Goal: Information Seeking & Learning: Learn about a topic

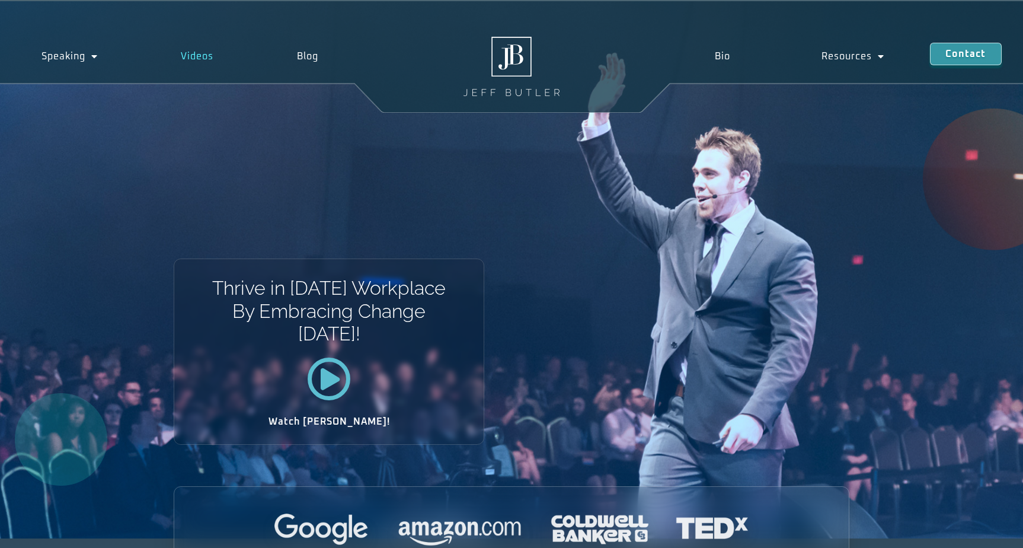
click at [199, 55] on link "Videos" at bounding box center [197, 56] width 116 height 27
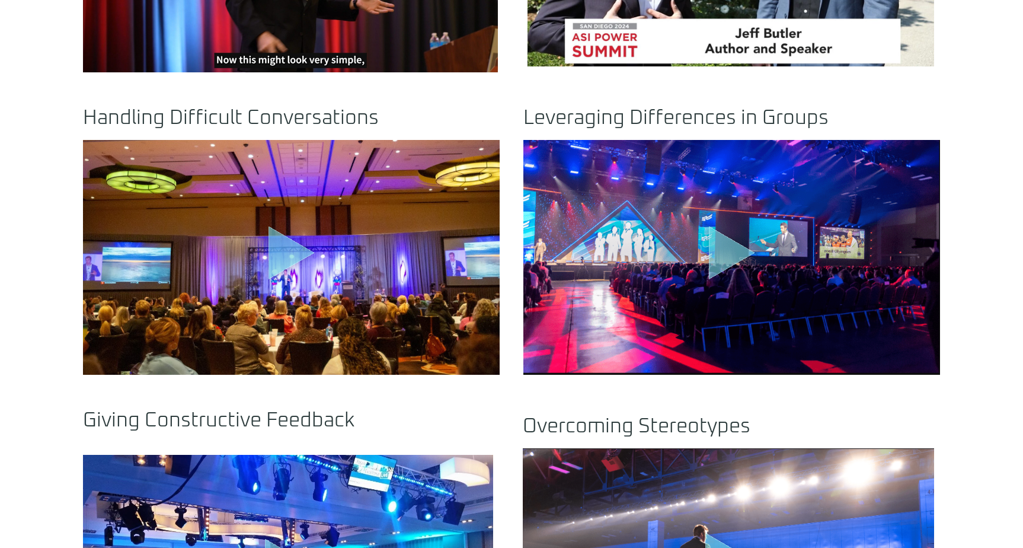
scroll to position [830, 0]
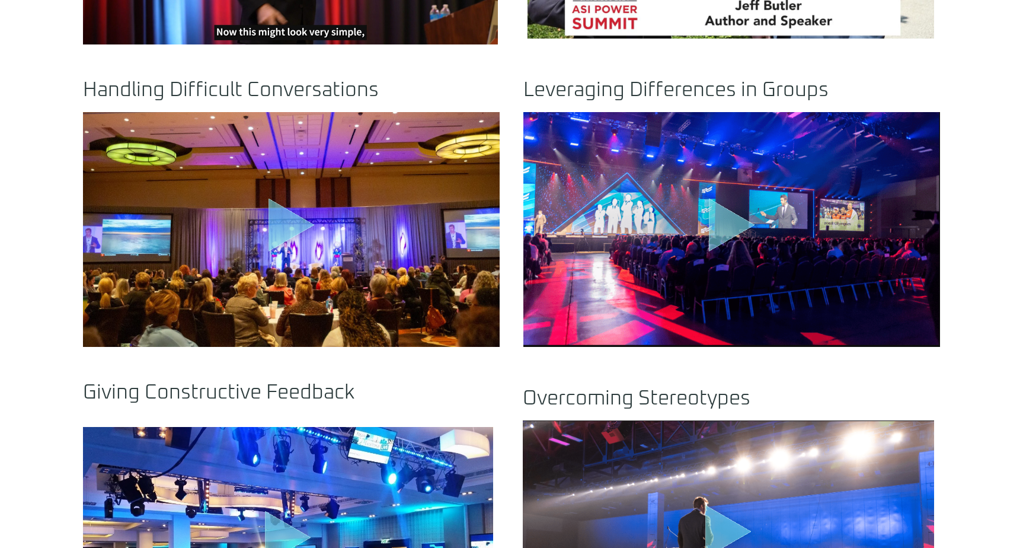
click at [292, 222] on icon "Play Video" at bounding box center [292, 224] width 46 height 53
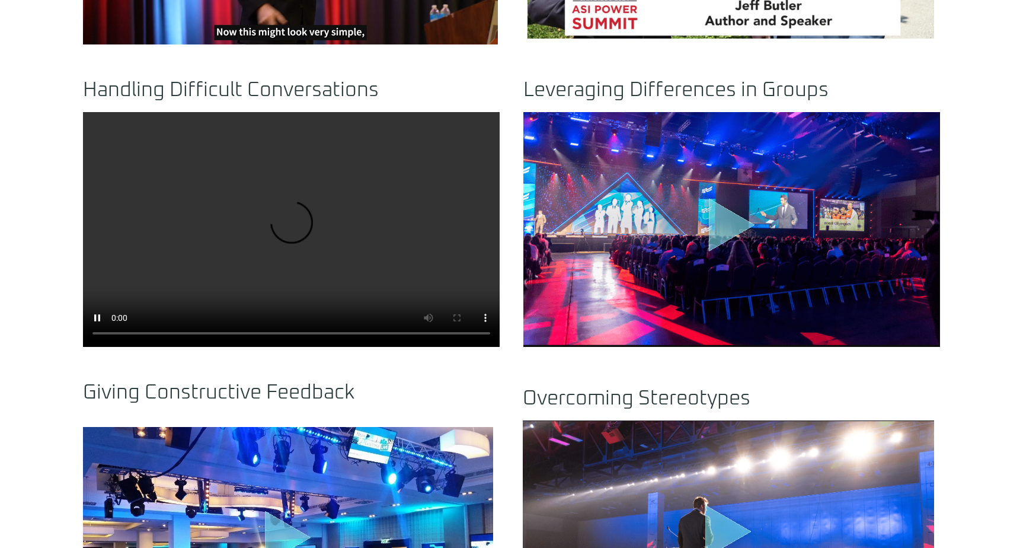
click at [728, 226] on icon "Play Video" at bounding box center [732, 224] width 46 height 53
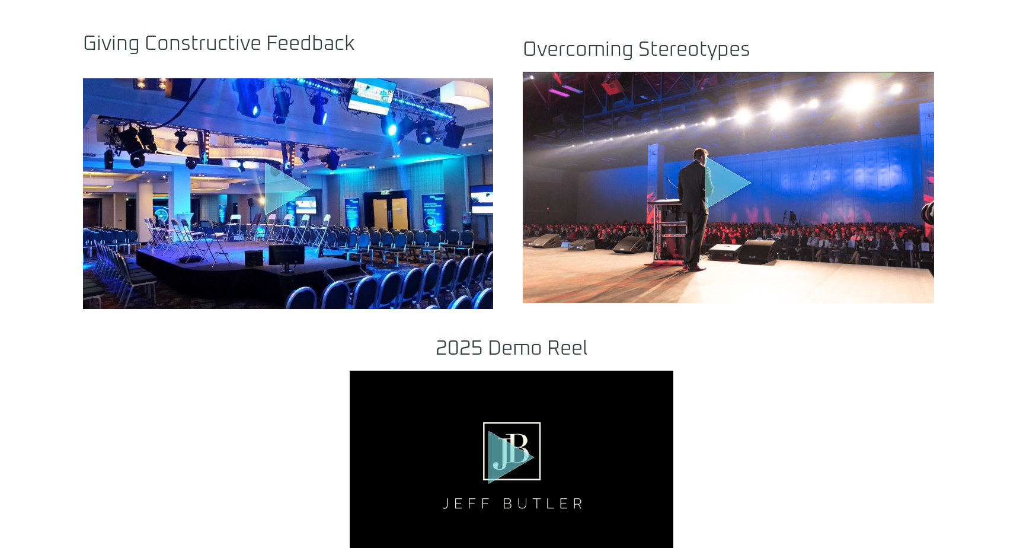
scroll to position [1186, 0]
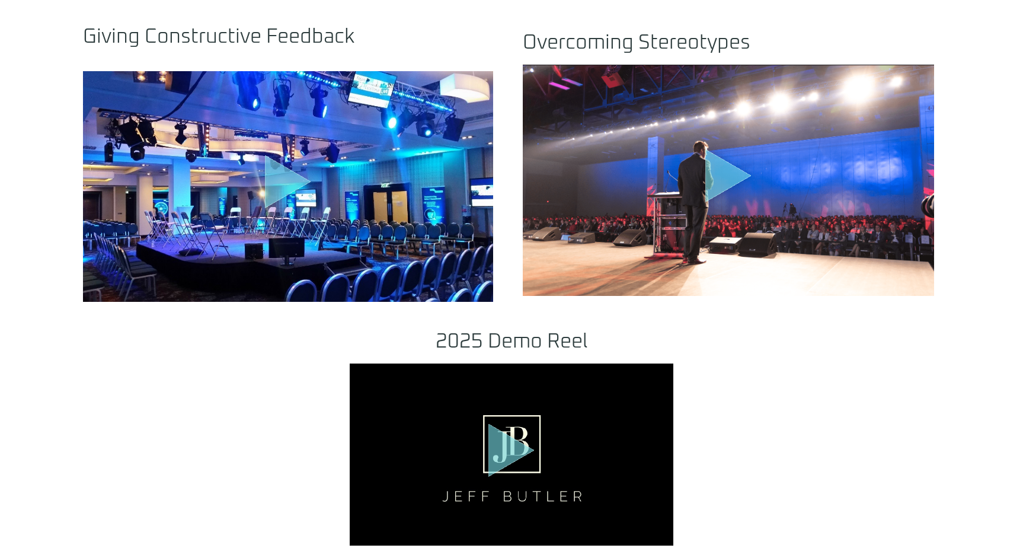
click at [294, 183] on icon "Play Video" at bounding box center [288, 181] width 46 height 53
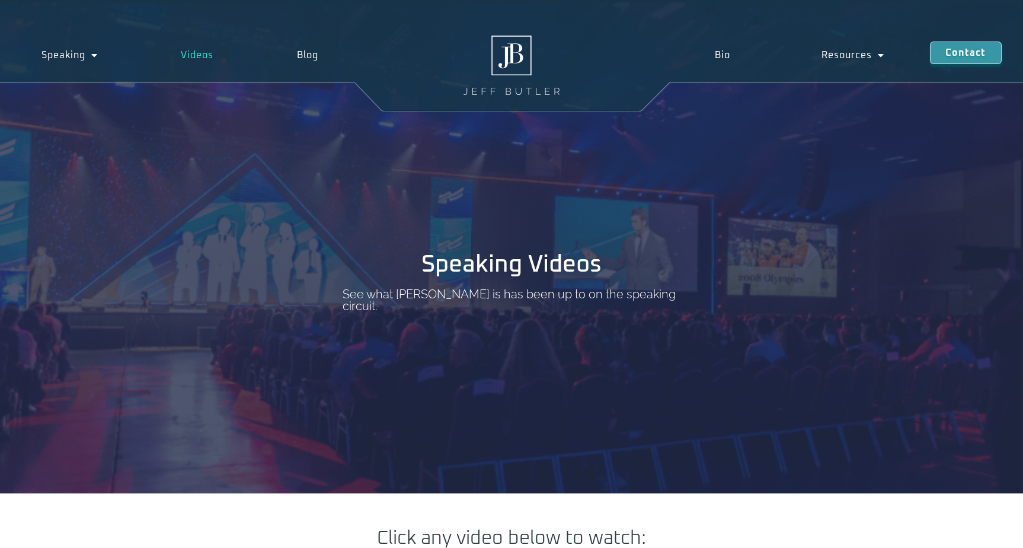
scroll to position [0, 0]
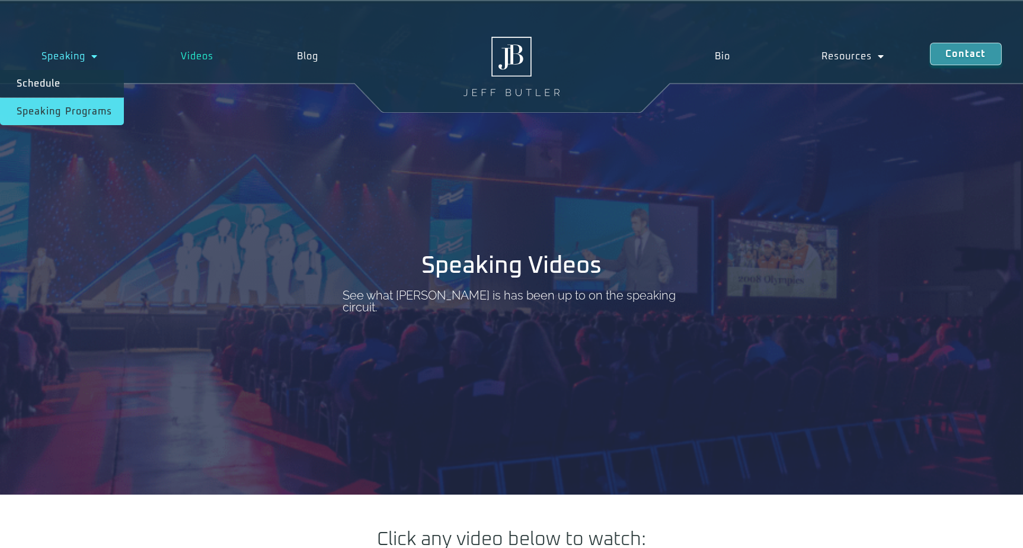
click at [65, 108] on link "Speaking Programs" at bounding box center [62, 111] width 124 height 27
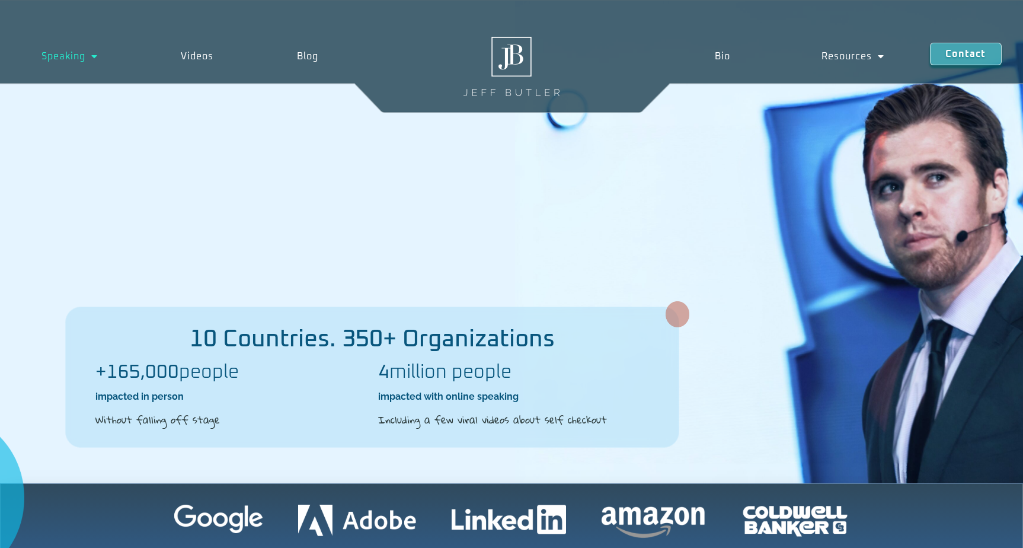
click at [520, 53] on img at bounding box center [512, 66] width 96 height 59
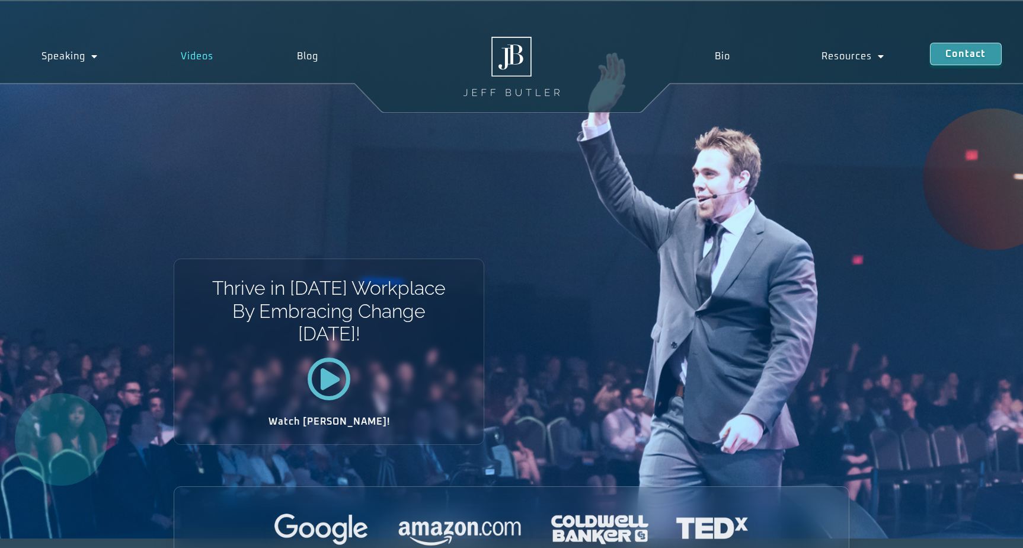
click at [193, 53] on link "Videos" at bounding box center [197, 56] width 116 height 27
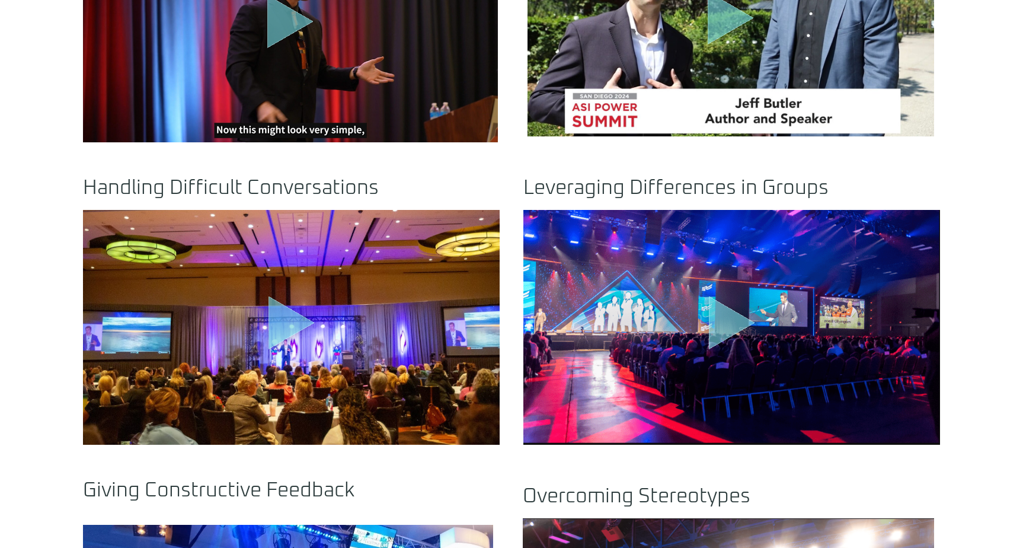
scroll to position [711, 0]
